Goal: Transaction & Acquisition: Purchase product/service

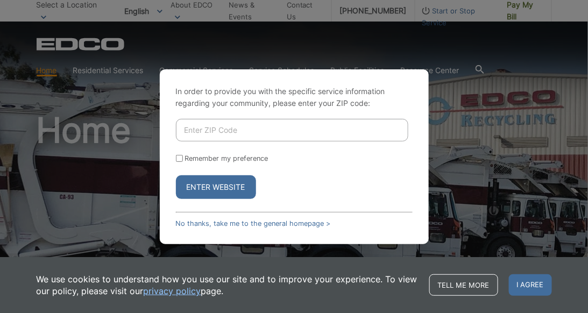
click at [236, 129] on input "Enter ZIP Code" at bounding box center [292, 130] width 233 height 23
type input "91950"
click at [242, 196] on button "Enter Website" at bounding box center [216, 188] width 80 height 24
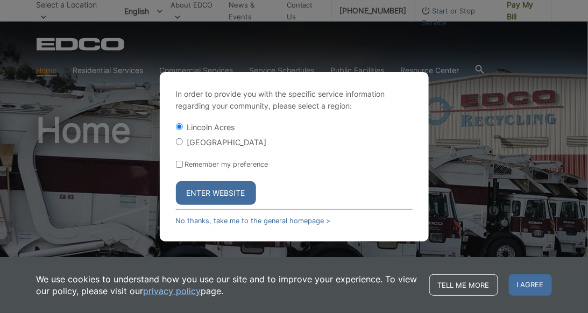
click at [233, 191] on button "Enter Website" at bounding box center [216, 193] width 80 height 24
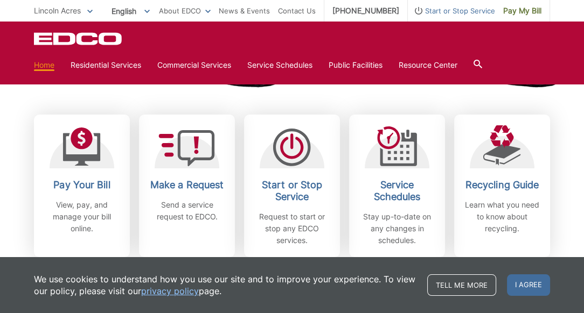
scroll to position [312, 0]
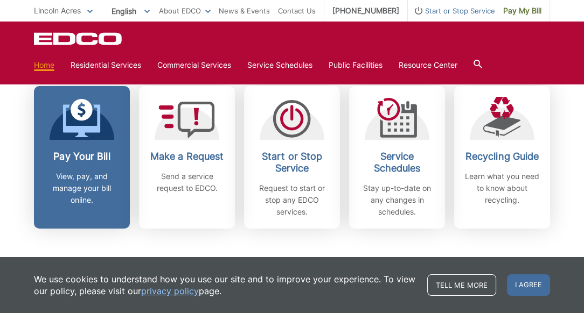
click at [79, 142] on link "Pay Your Bill View, pay, and manage your bill online." at bounding box center [82, 157] width 96 height 143
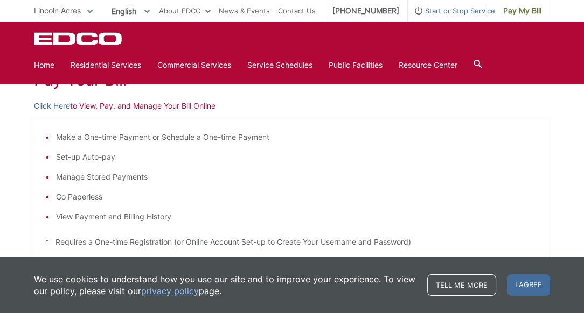
scroll to position [173, 0]
click at [53, 104] on link "Click Here" at bounding box center [52, 105] width 36 height 12
